Goal: Task Accomplishment & Management: Manage account settings

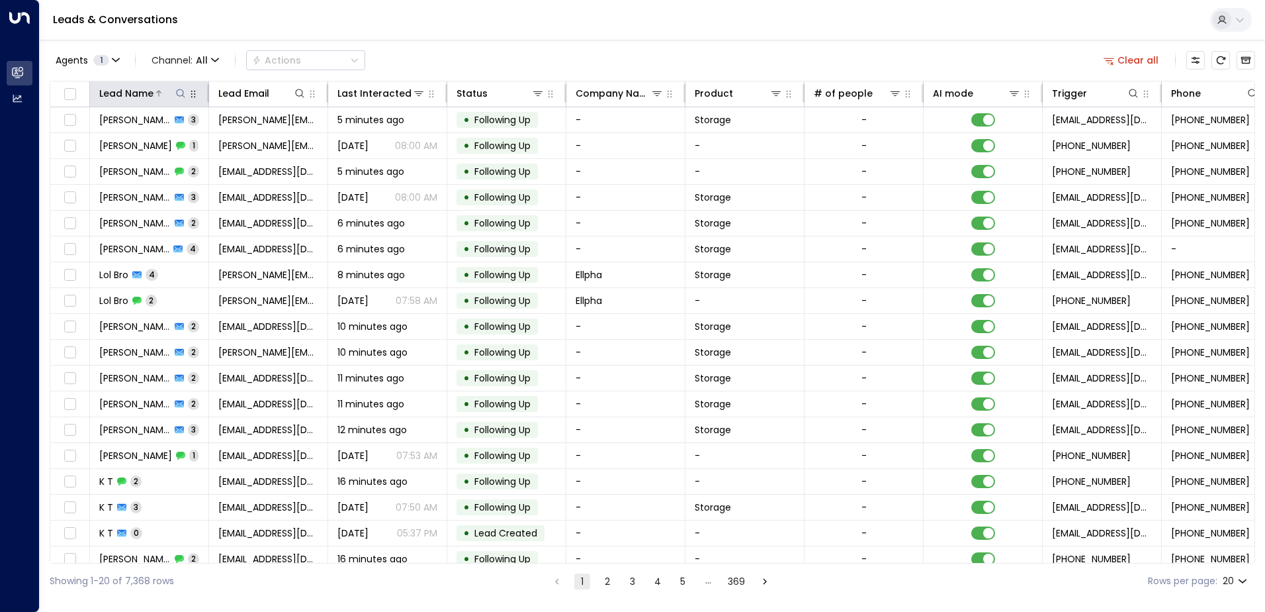
click at [182, 94] on icon at bounding box center [180, 93] width 11 height 11
type input "**********"
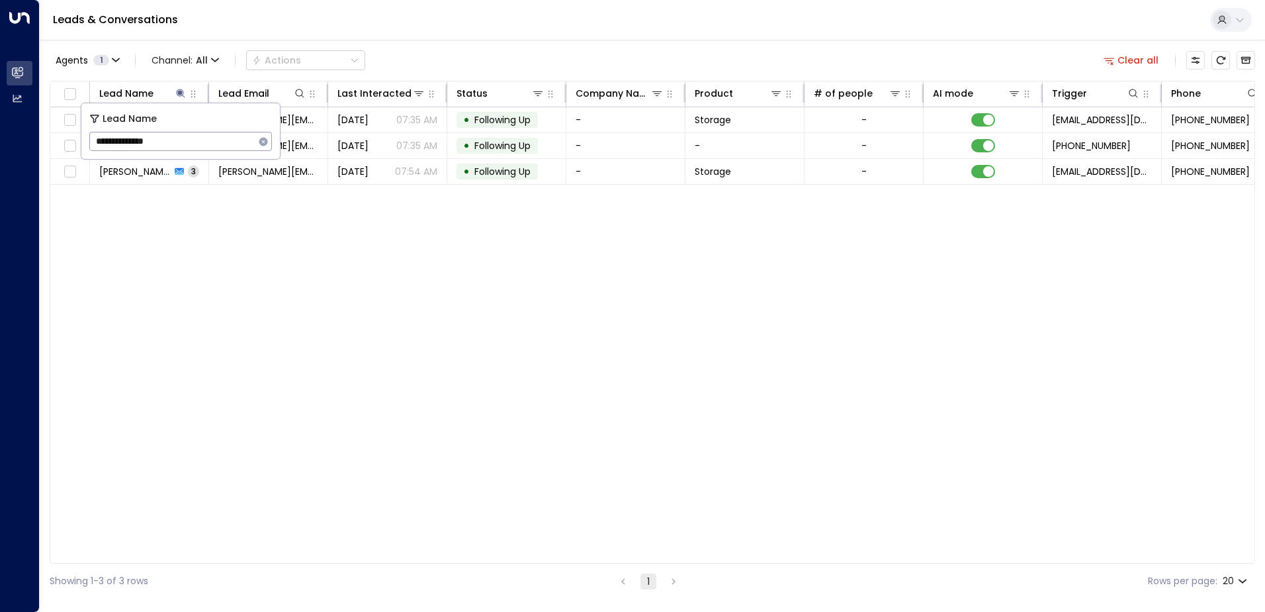
click at [405, 328] on div "Lead Name Lead Email Last Interacted Status Company Name Product # of people AI…" at bounding box center [653, 322] width 1206 height 482
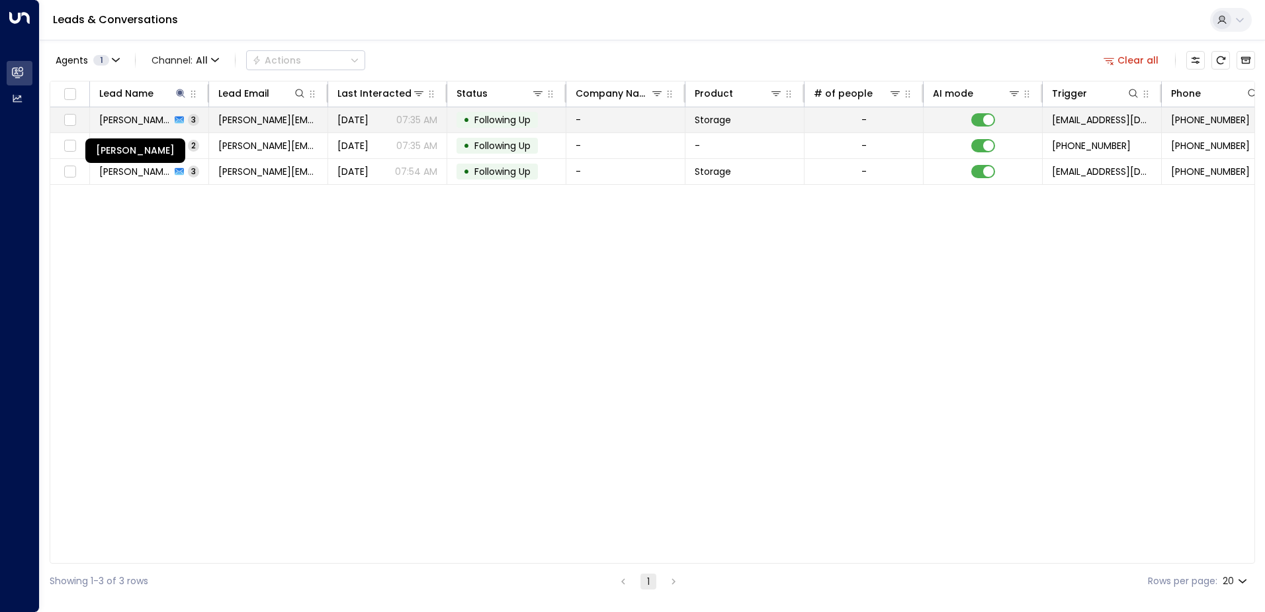
click at [166, 124] on span "[PERSON_NAME]" at bounding box center [134, 119] width 71 height 13
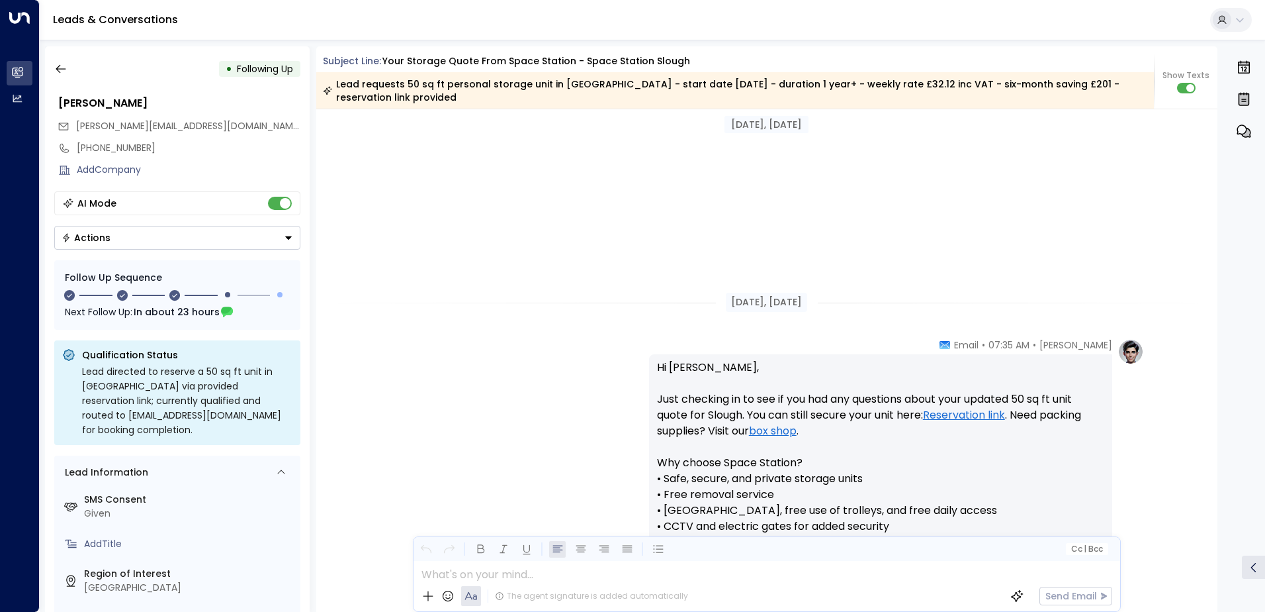
scroll to position [1191, 0]
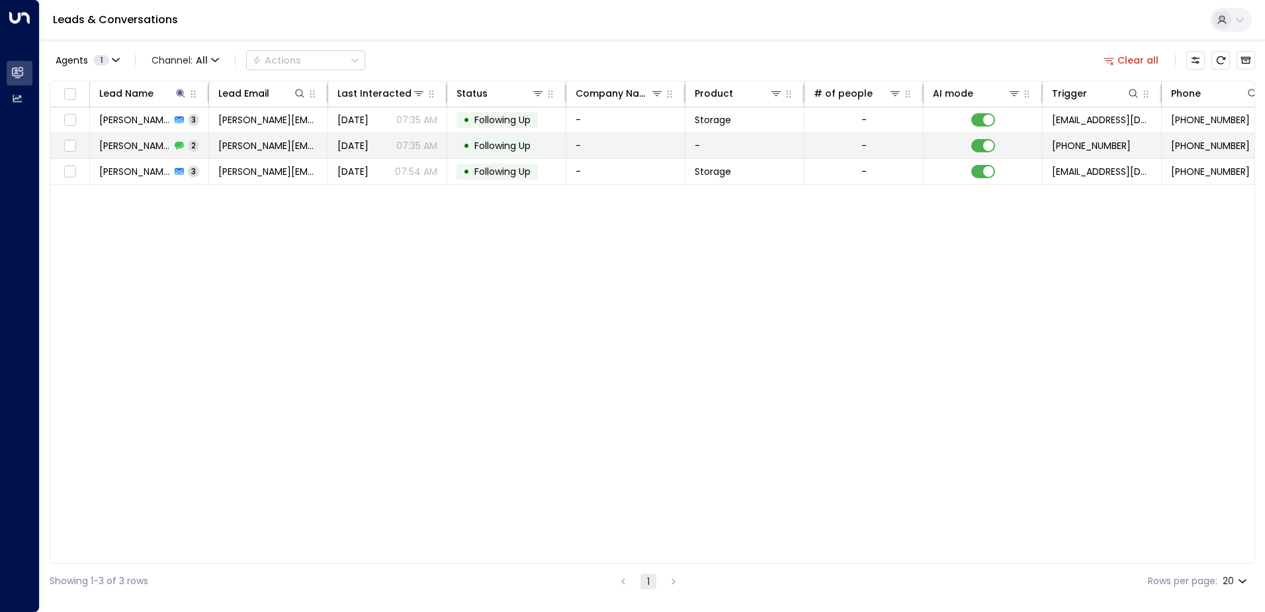
click at [177, 142] on icon at bounding box center [179, 146] width 9 height 8
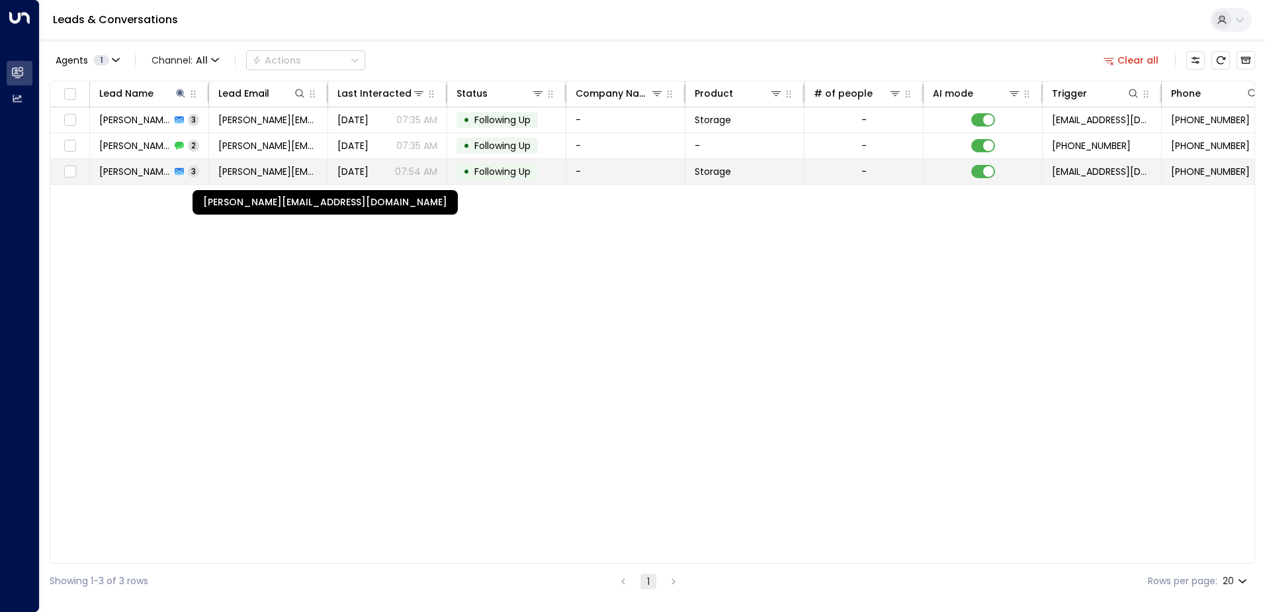
click at [265, 170] on span "[PERSON_NAME][EMAIL_ADDRESS][DOMAIN_NAME]" at bounding box center [268, 171] width 100 height 13
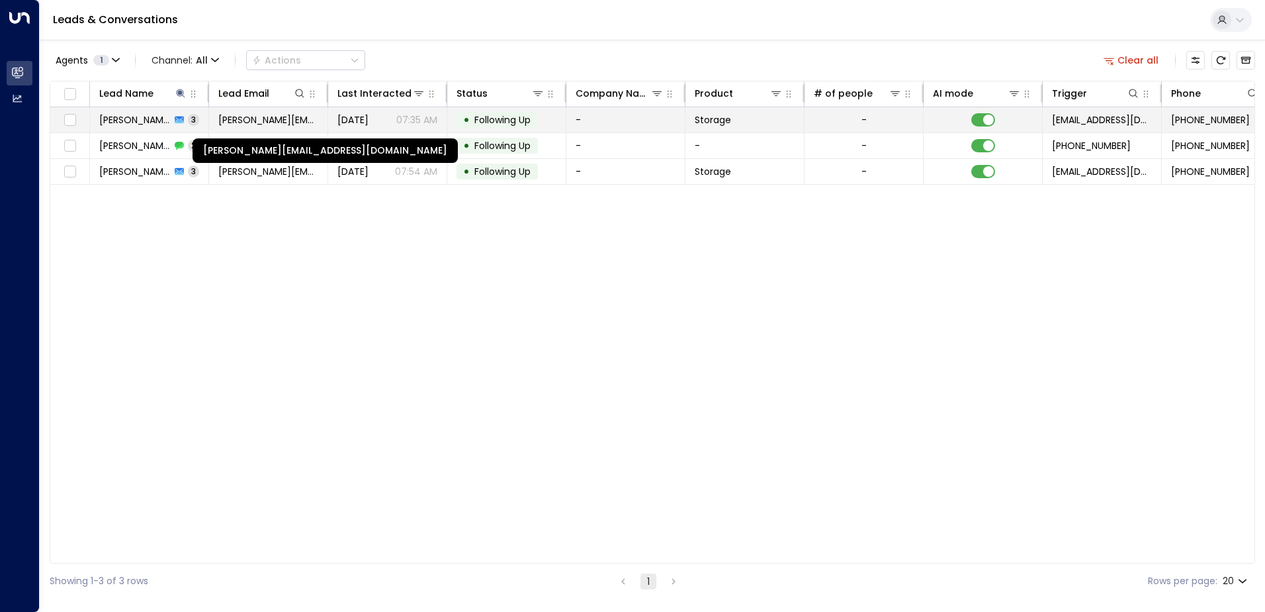
click at [298, 121] on span "[PERSON_NAME][EMAIL_ADDRESS][DOMAIN_NAME]" at bounding box center [268, 119] width 100 height 13
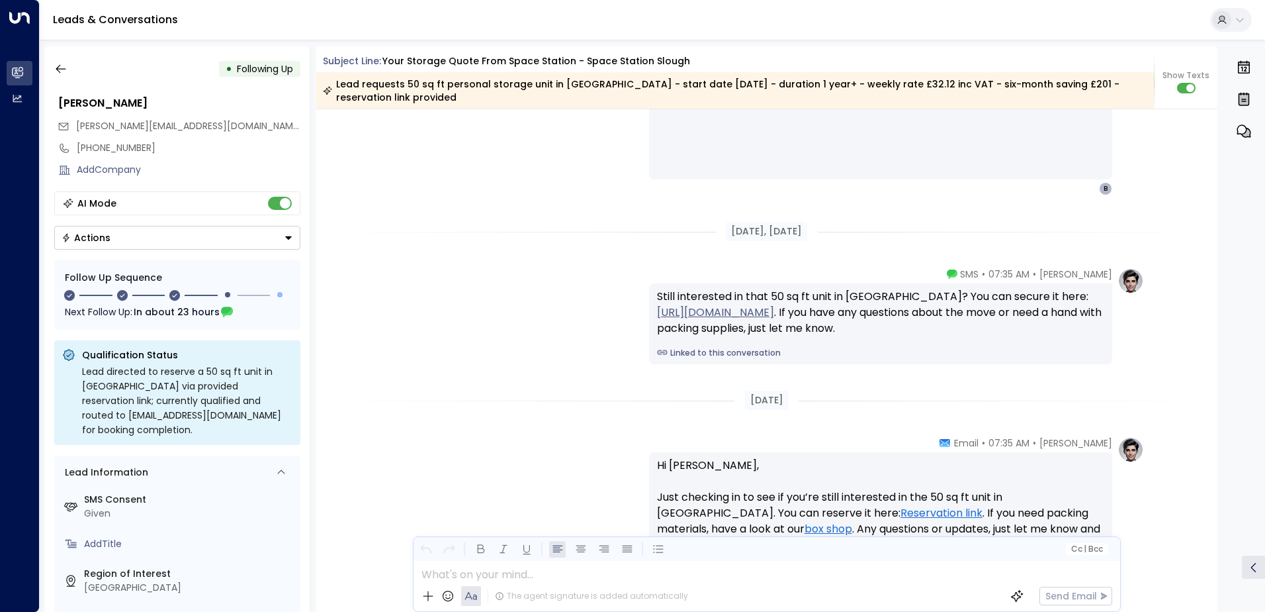
scroll to position [1486, 0]
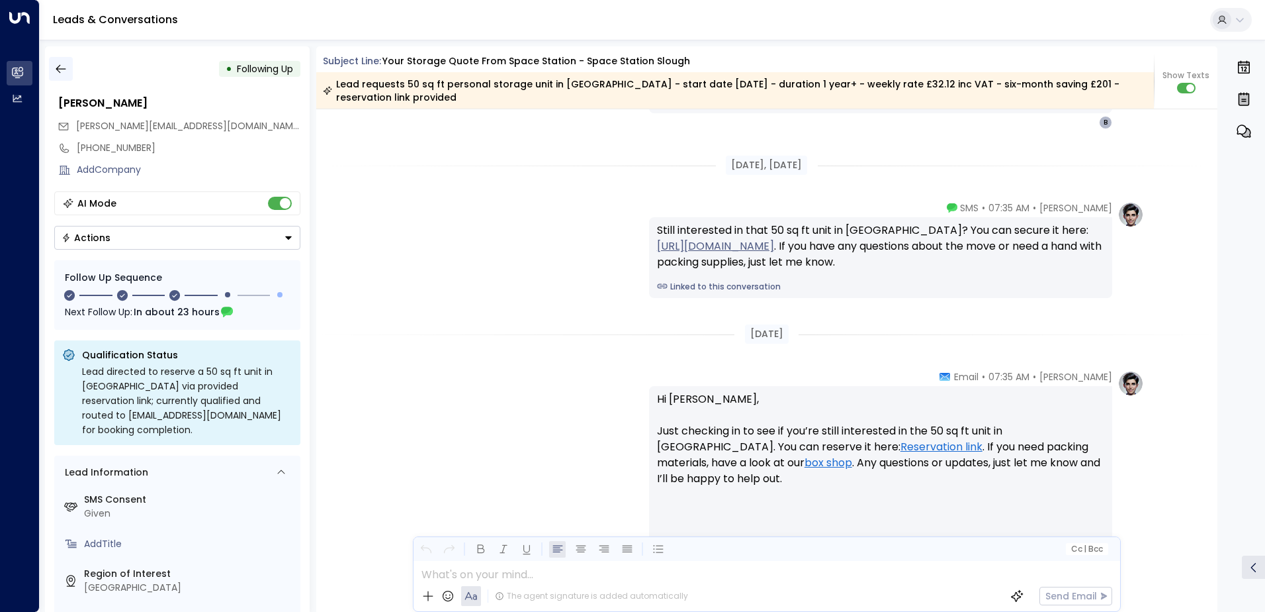
click at [64, 69] on icon "button" at bounding box center [60, 68] width 13 height 13
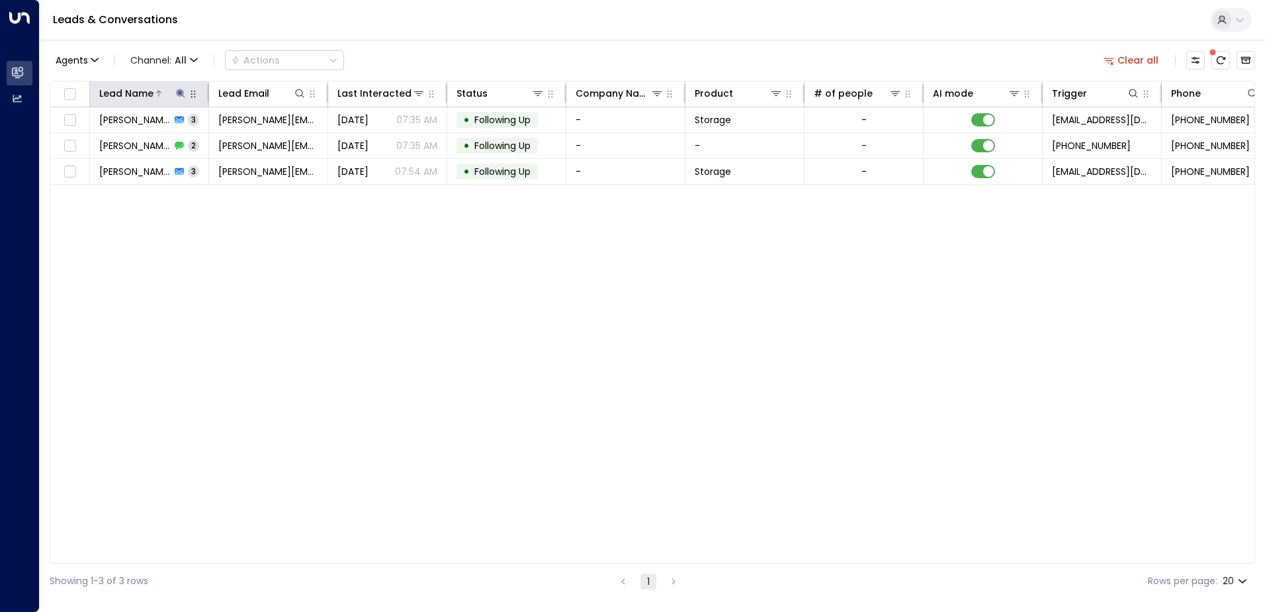
click at [180, 93] on icon at bounding box center [180, 93] width 9 height 9
click at [263, 136] on icon "button" at bounding box center [263, 141] width 11 height 11
click at [238, 140] on input "text" at bounding box center [180, 141] width 183 height 24
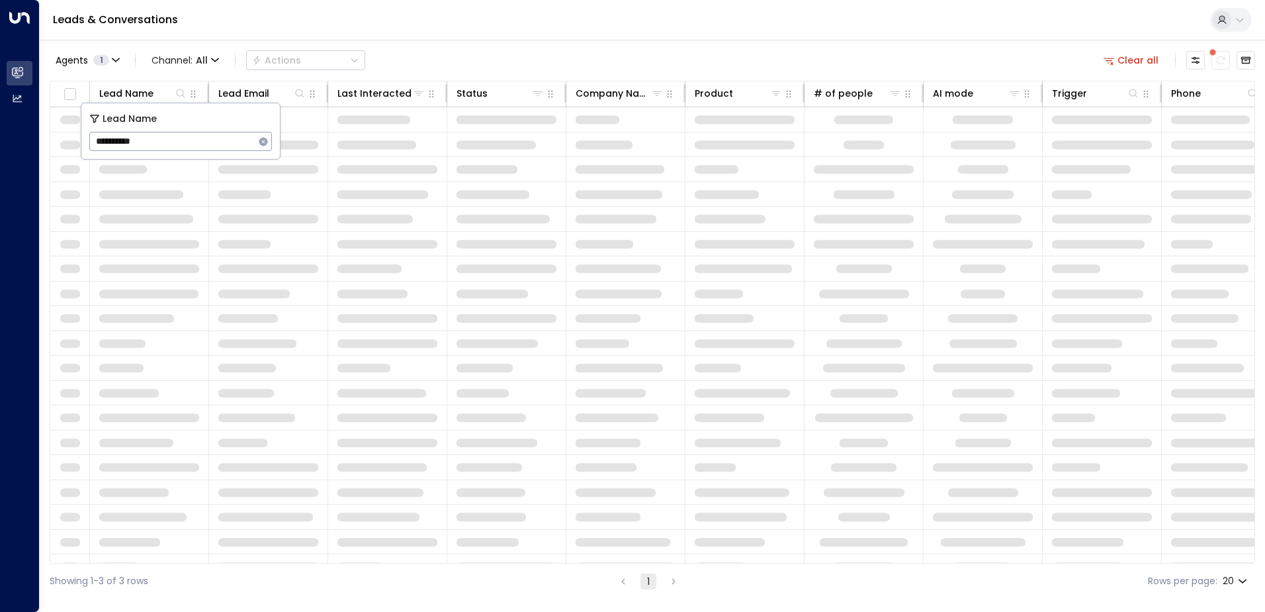
type input "**********"
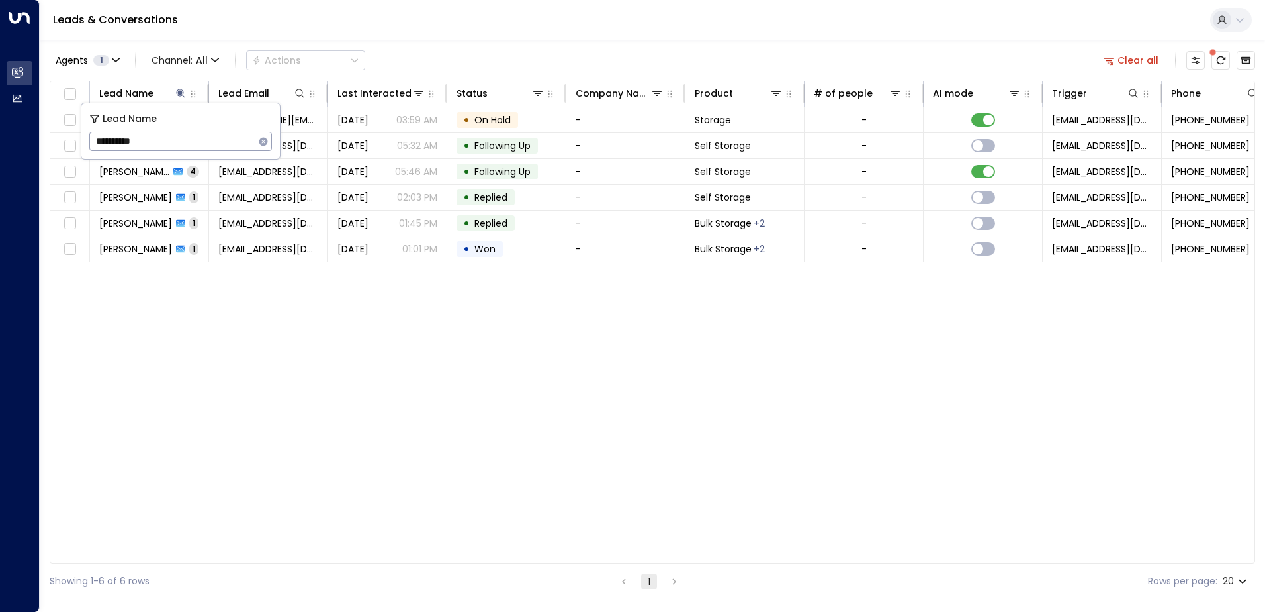
click at [434, 465] on div "Lead Name Lead Email Last Interacted Status Company Name Product # of people AI…" at bounding box center [653, 322] width 1206 height 482
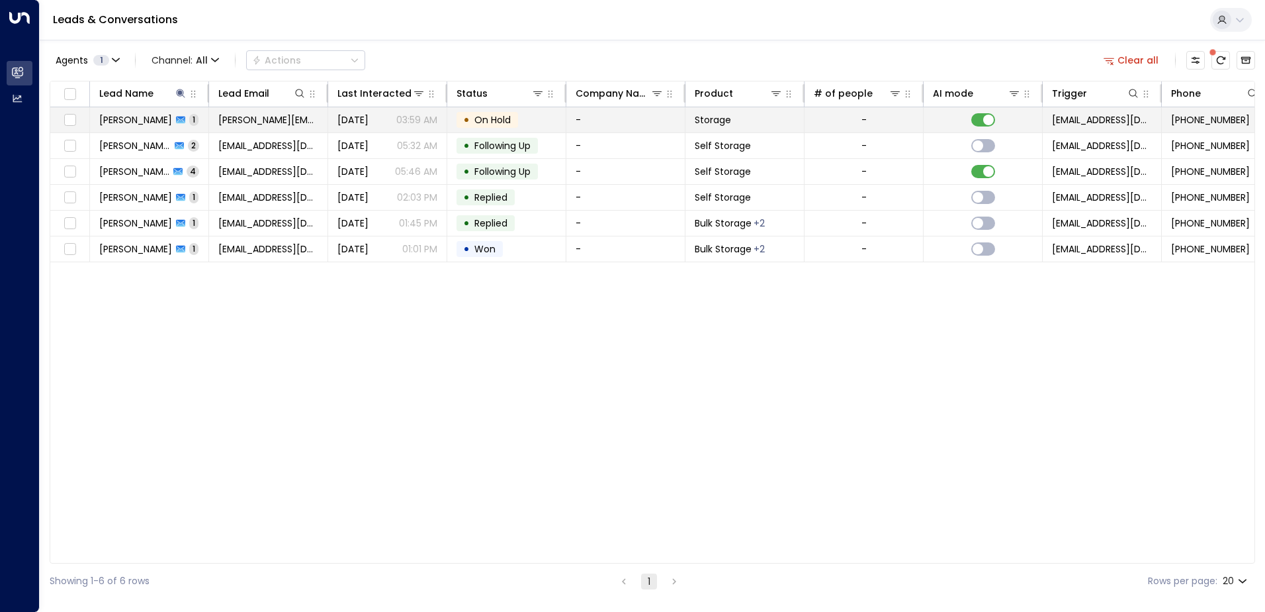
click at [206, 118] on td "[PERSON_NAME] 1" at bounding box center [149, 119] width 119 height 25
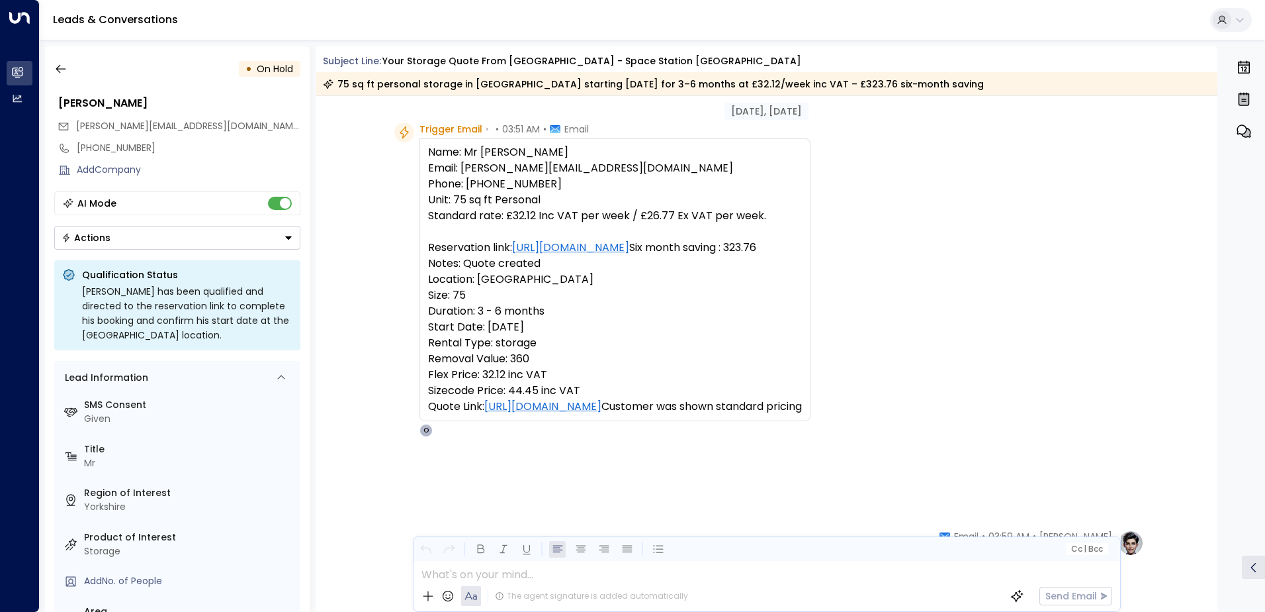
scroll to position [11, 0]
